Goal: Check status: Check status

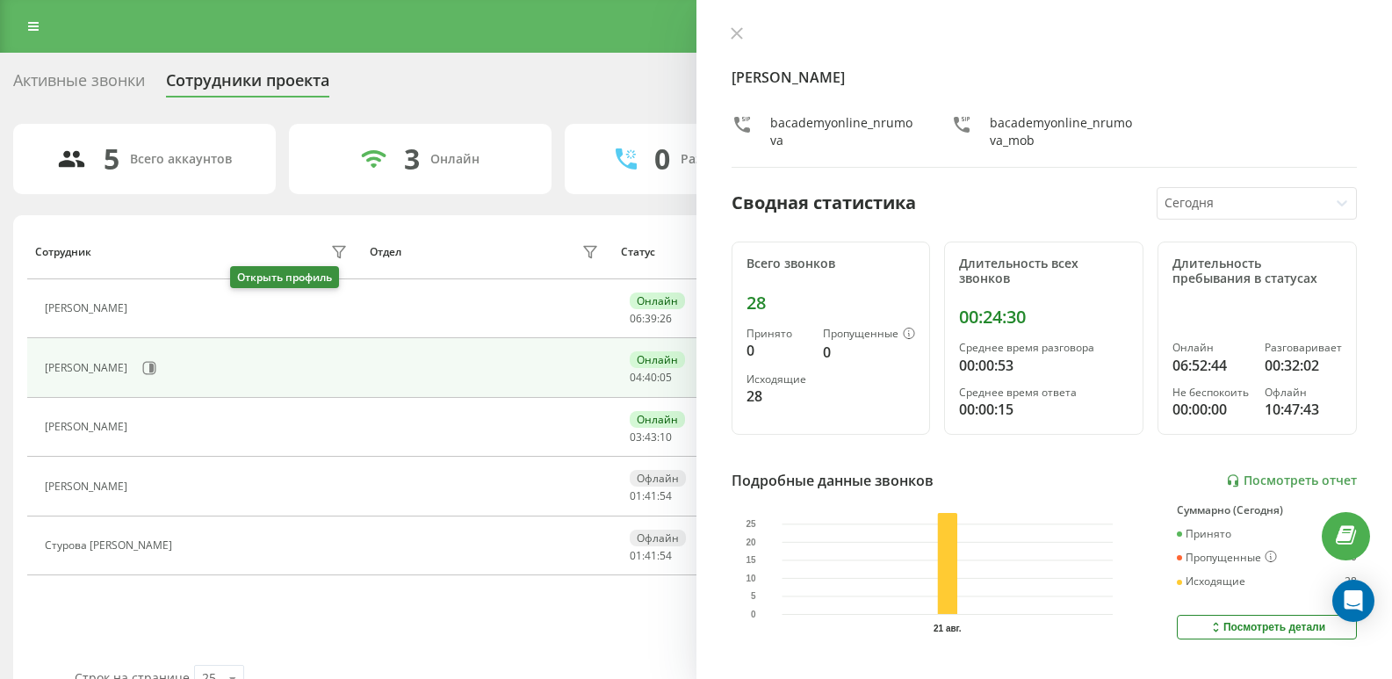
click at [154, 303] on icon at bounding box center [147, 308] width 13 height 13
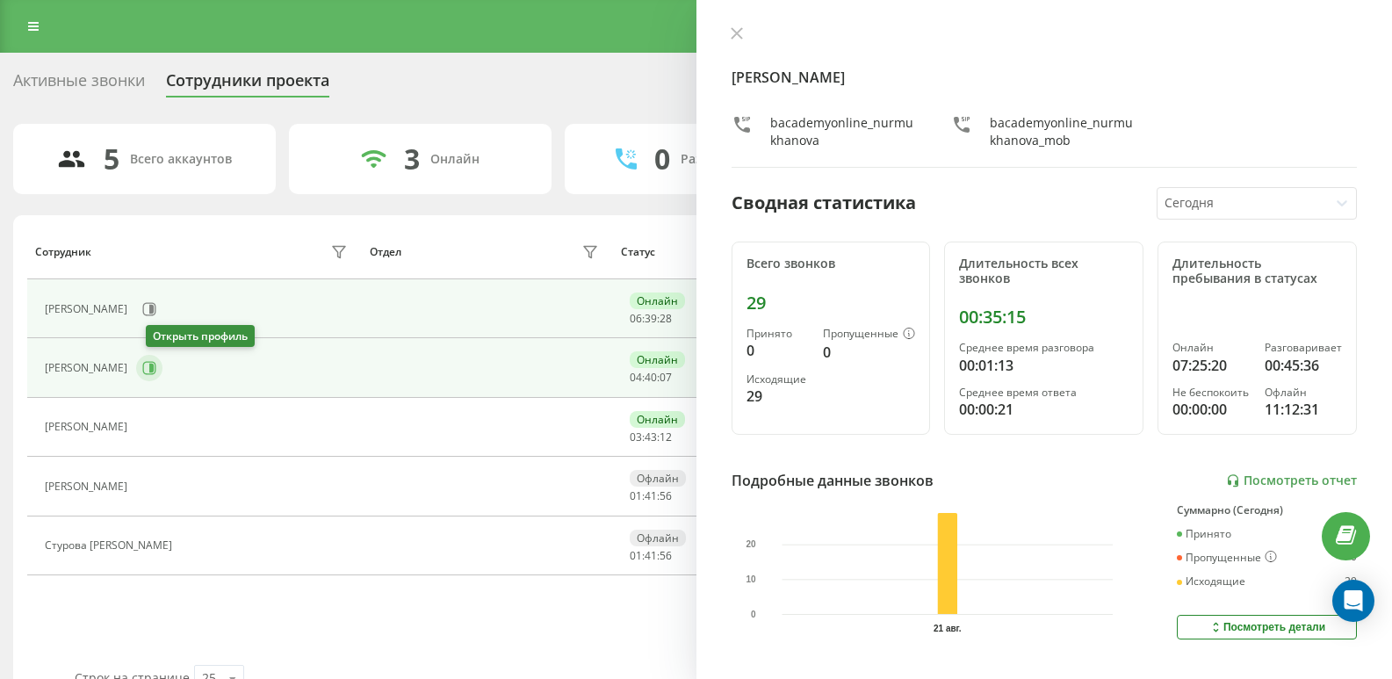
click at [154, 370] on icon at bounding box center [151, 368] width 4 height 9
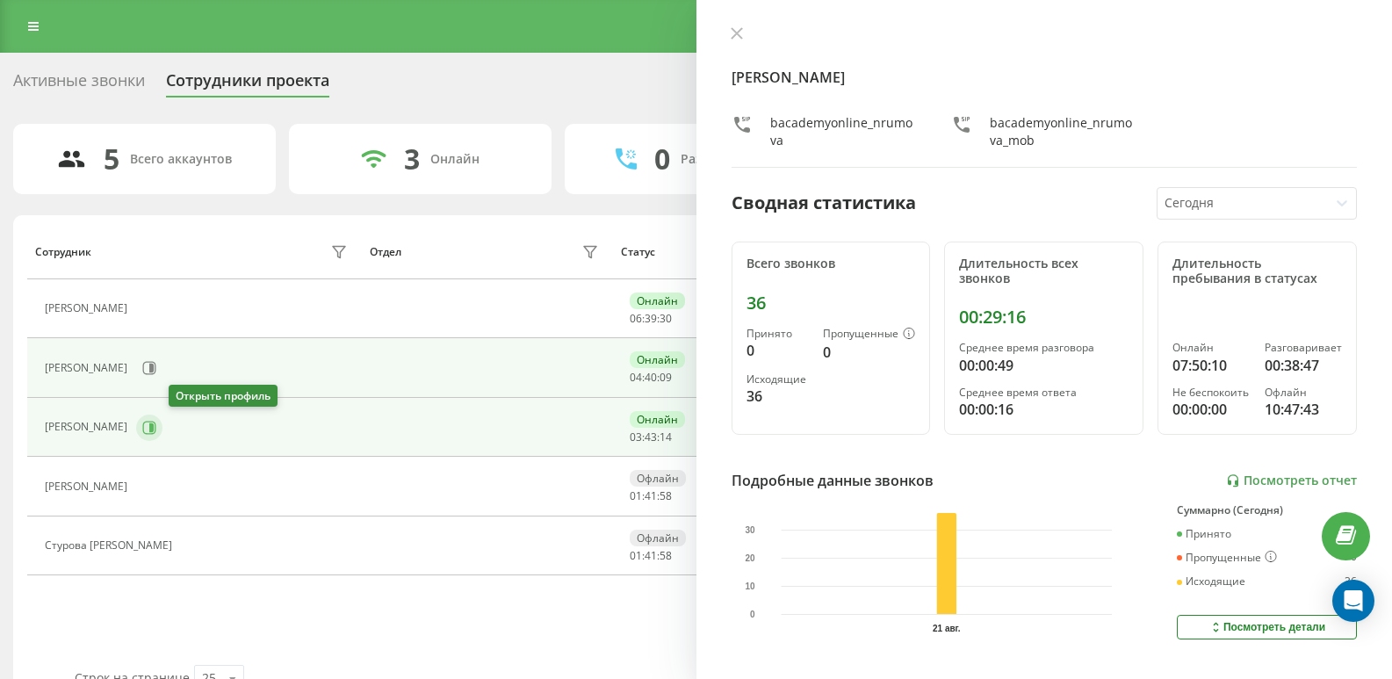
click at [156, 423] on icon at bounding box center [149, 428] width 14 height 14
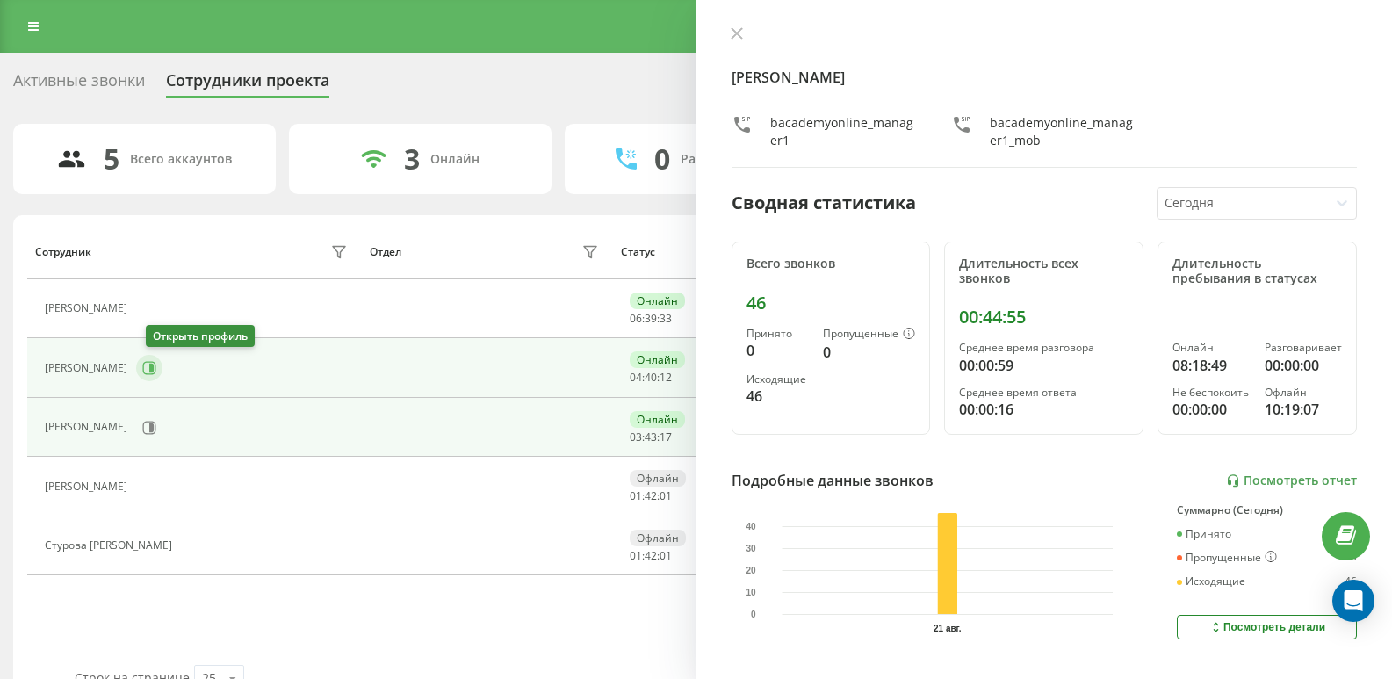
click at [156, 367] on icon at bounding box center [149, 368] width 14 height 14
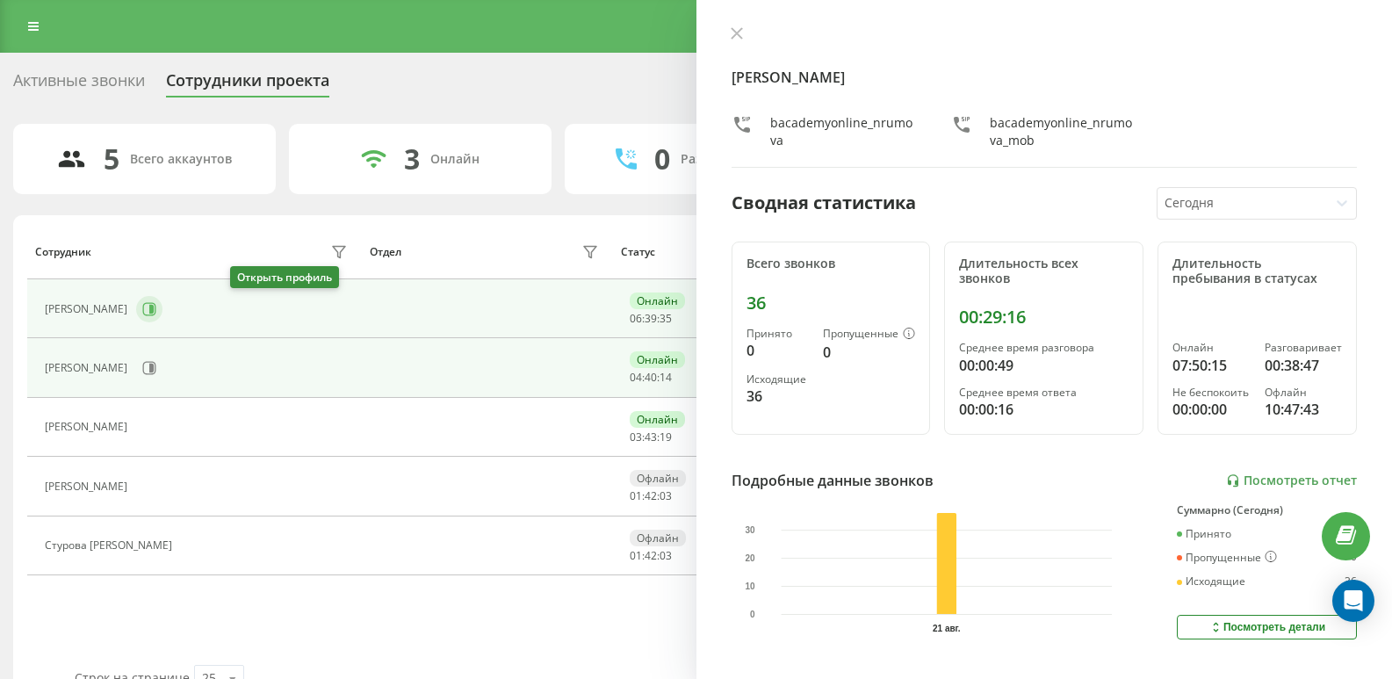
click at [156, 306] on icon at bounding box center [149, 308] width 13 height 13
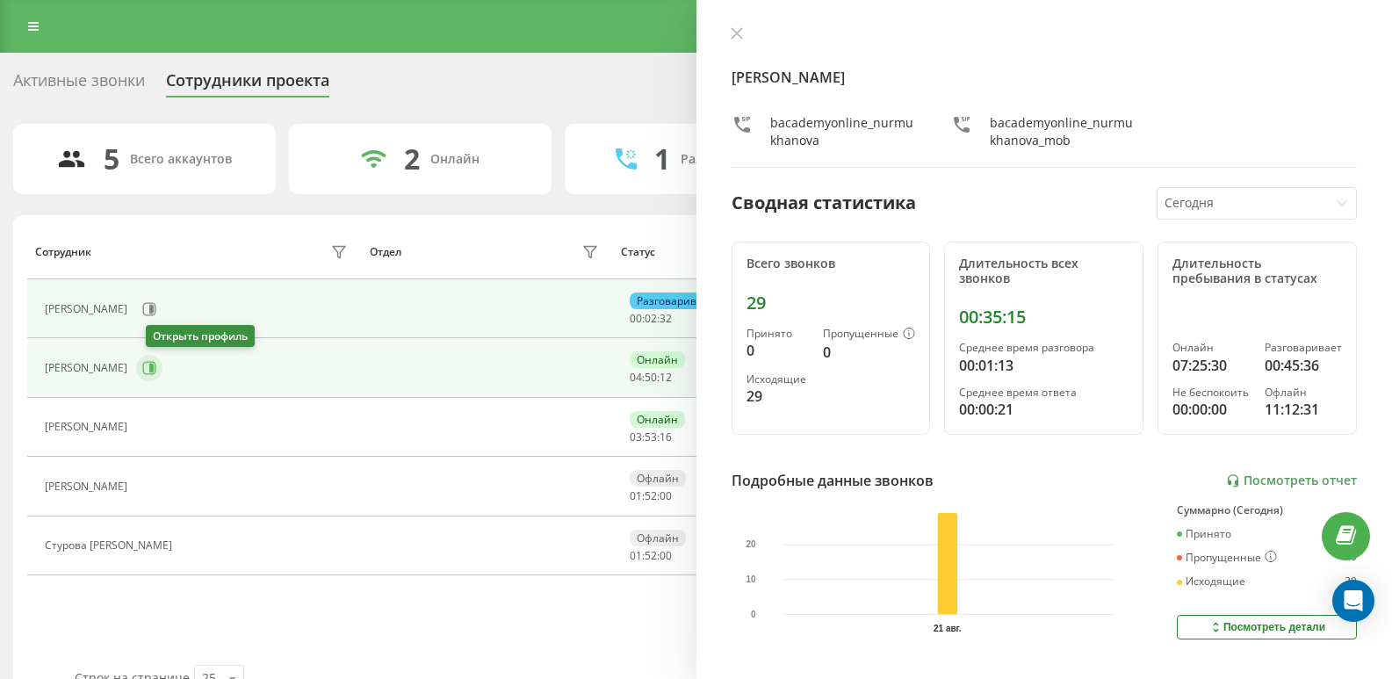
click at [150, 370] on button at bounding box center [149, 368] width 26 height 26
